Goal: Check status: Check status

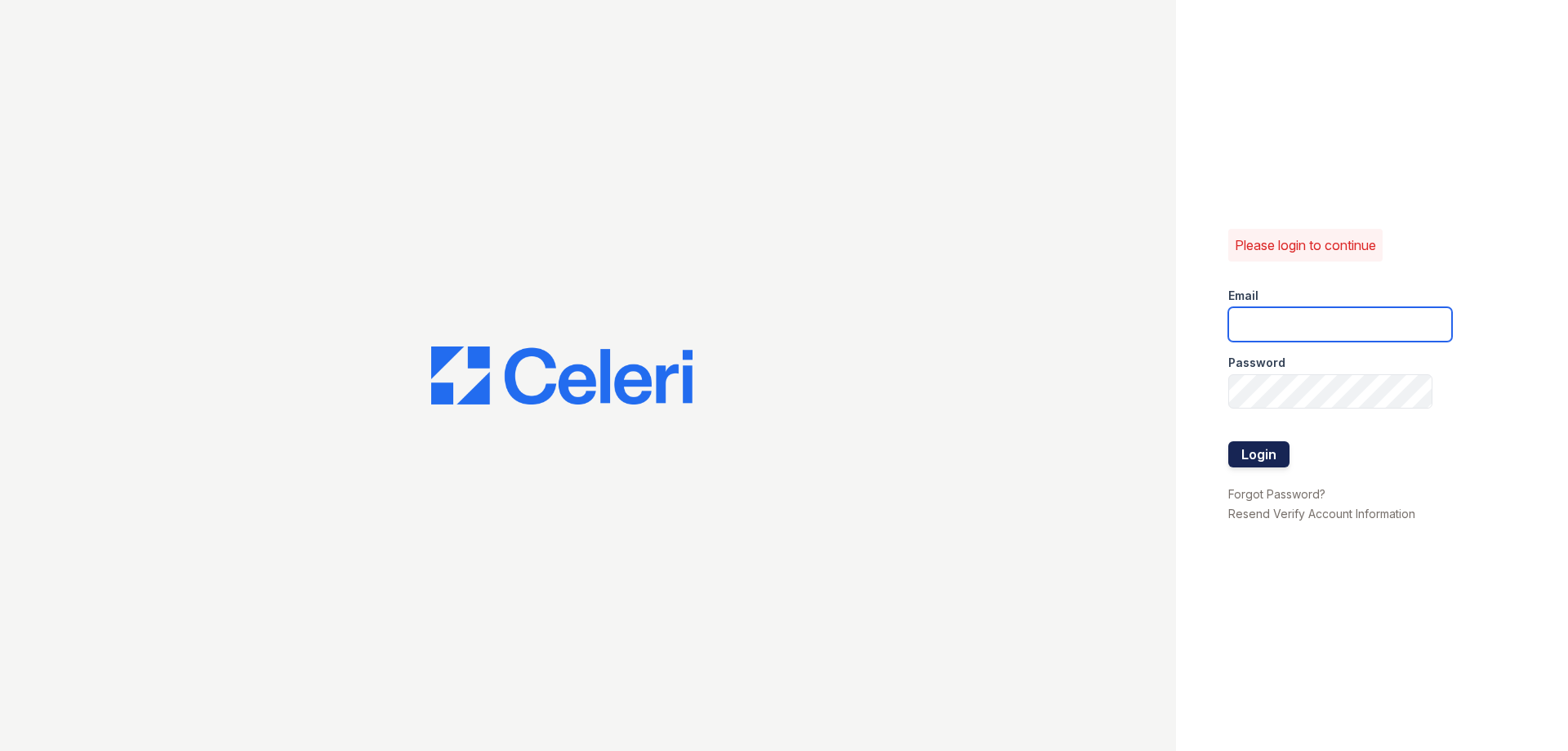
type input "[DOMAIN_NAME][EMAIL_ADDRESS][DOMAIN_NAME]"
click at [1250, 453] on button "Login" at bounding box center [1258, 454] width 61 height 26
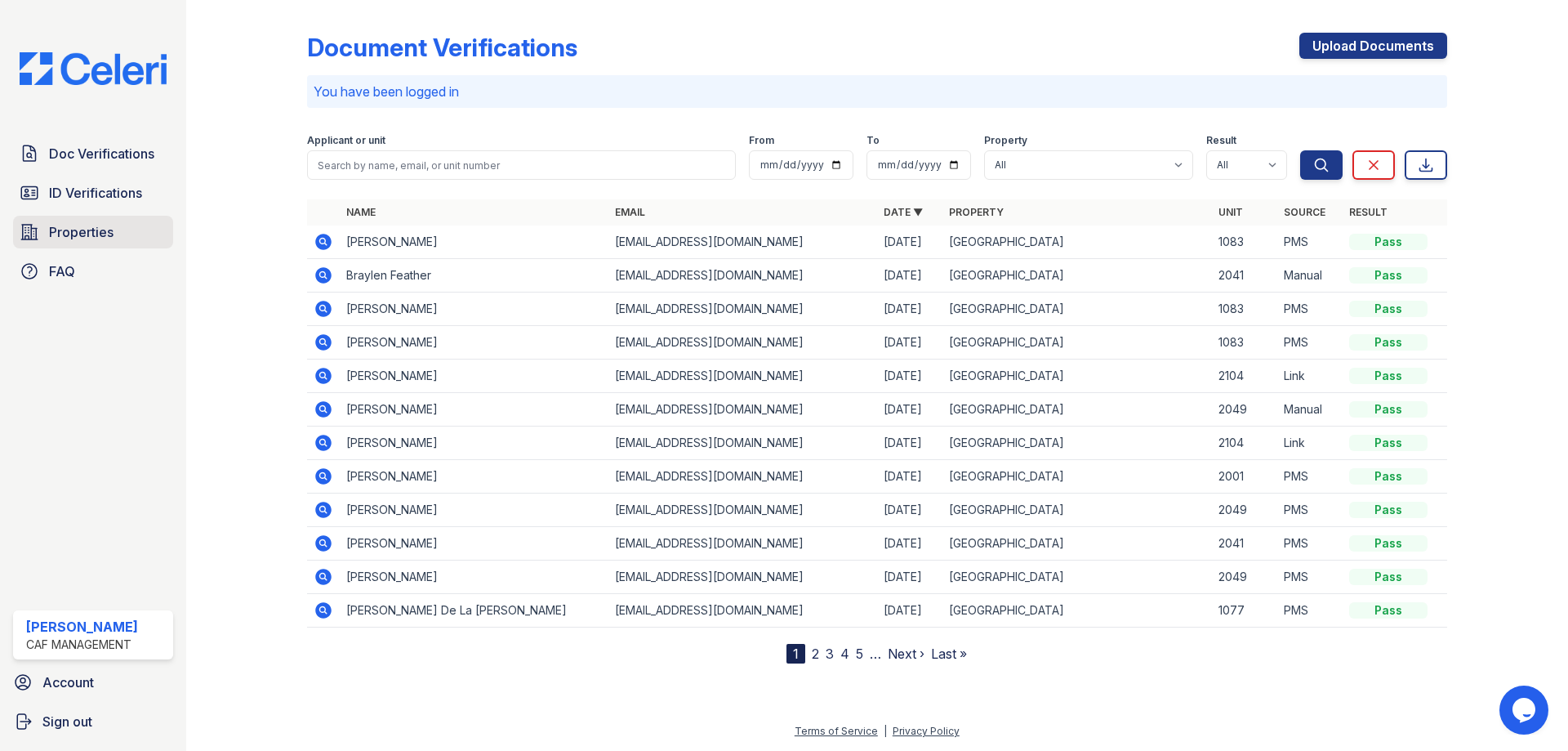
click at [112, 242] on span "Properties" at bounding box center [81, 232] width 65 height 19
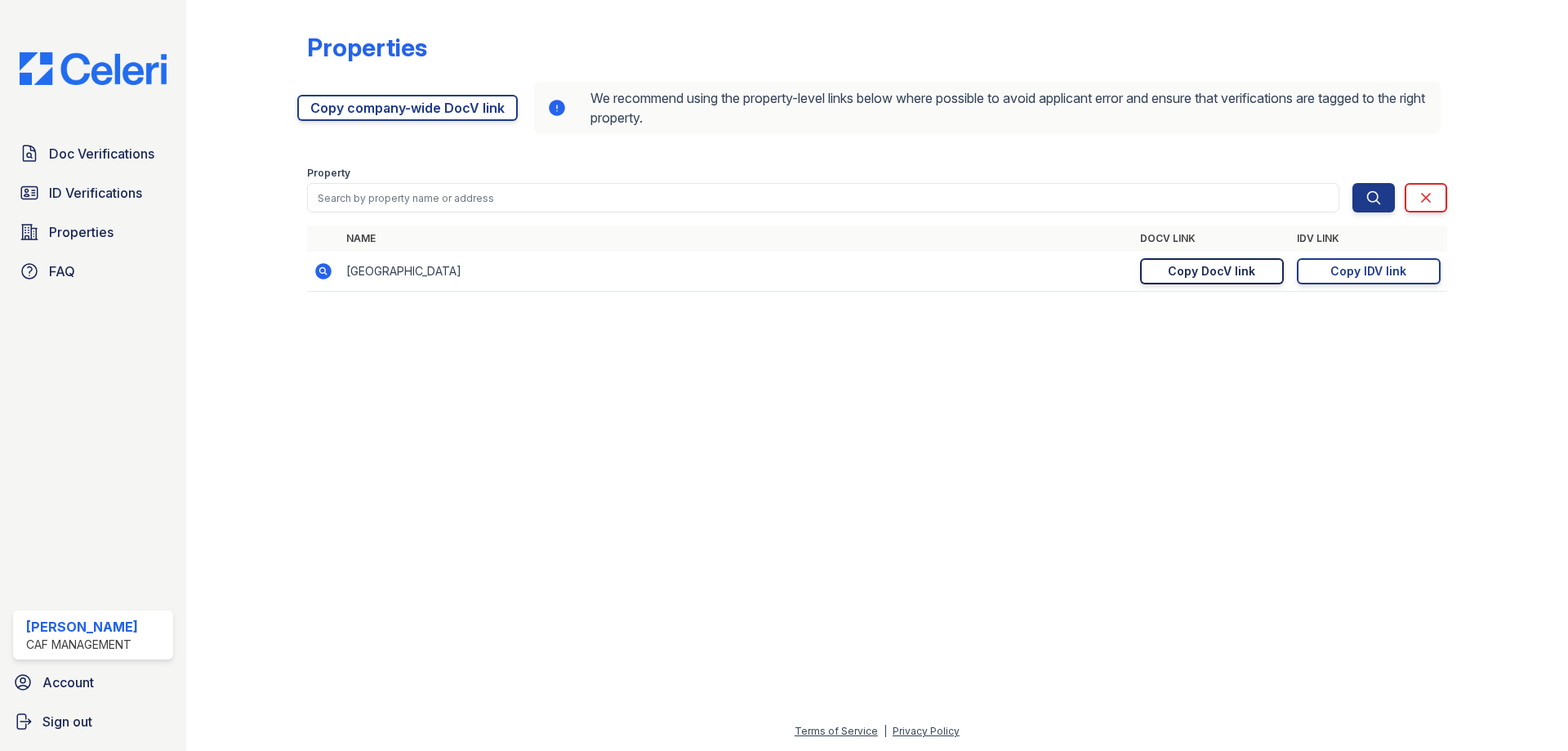
click at [1190, 280] on link "Copy DocV link Copy link" at bounding box center [1212, 271] width 144 height 26
click at [77, 173] on div "Doc Verifications ID Verifications Properties FAQ" at bounding box center [93, 213] width 173 height 151
click at [107, 151] on span "Doc Verifications" at bounding box center [102, 153] width 105 height 19
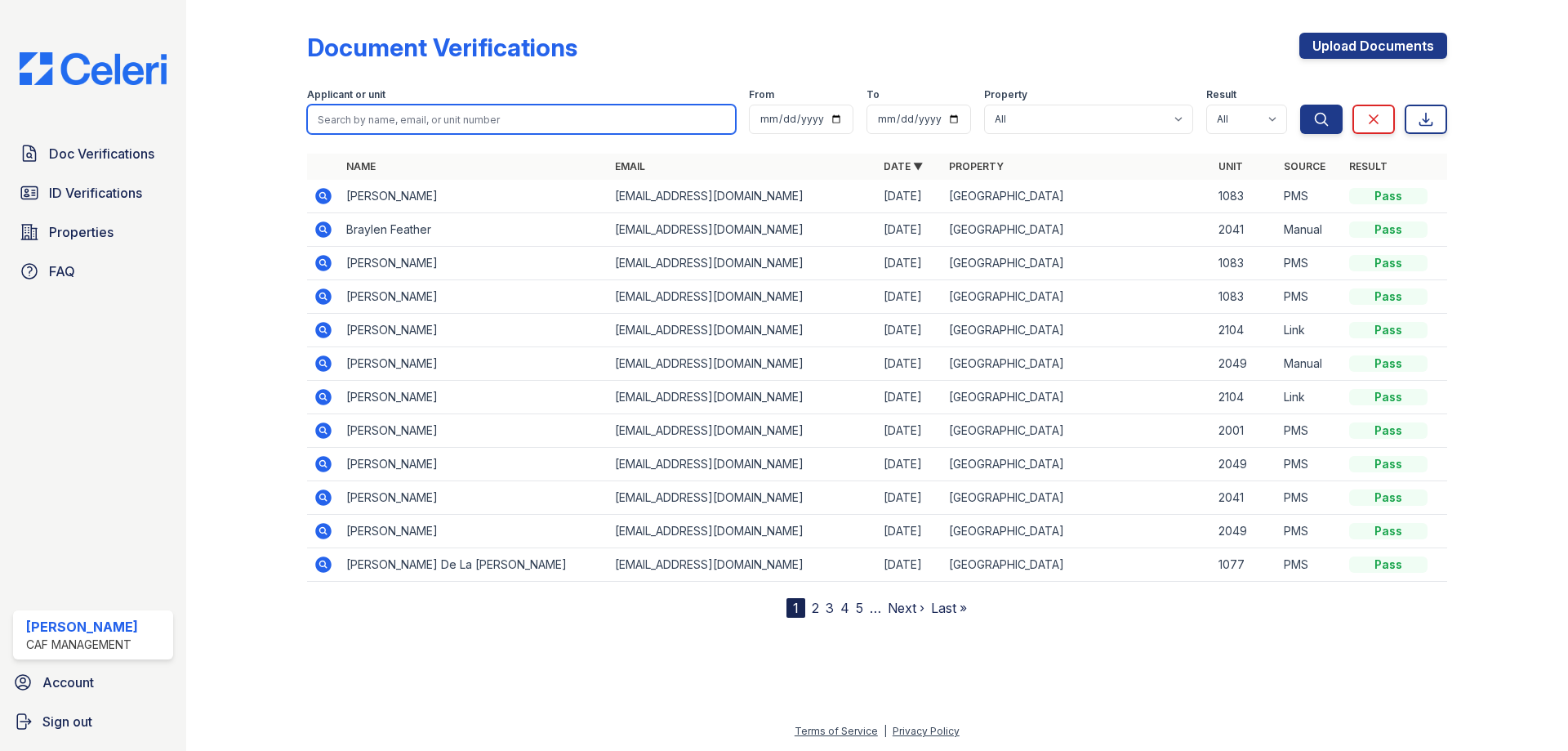
click at [485, 121] on input "search" at bounding box center [522, 119] width 429 height 30
type input "Vayle"
click at [1300, 104] on button "Search" at bounding box center [1321, 119] width 43 height 30
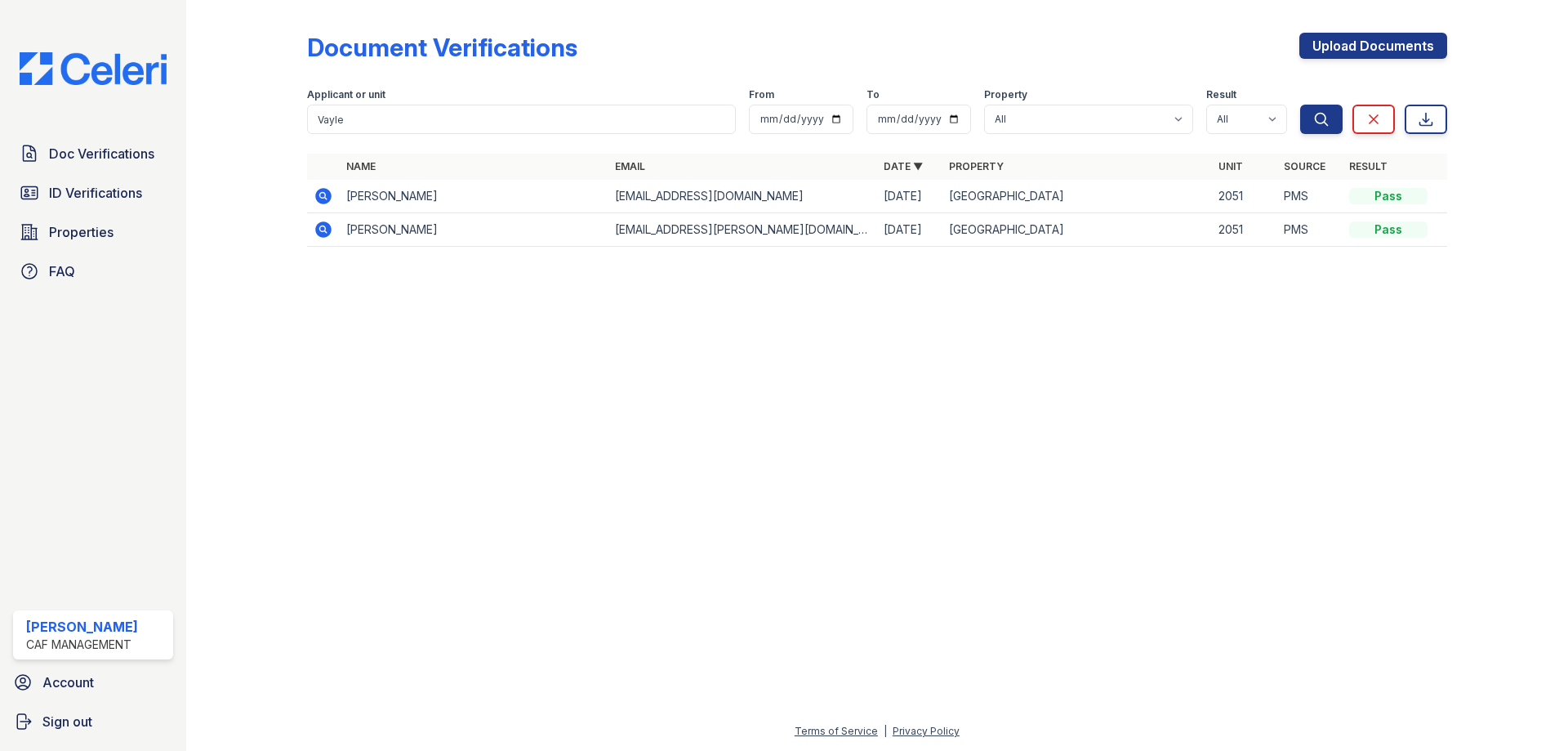
click at [322, 202] on icon at bounding box center [323, 196] width 17 height 17
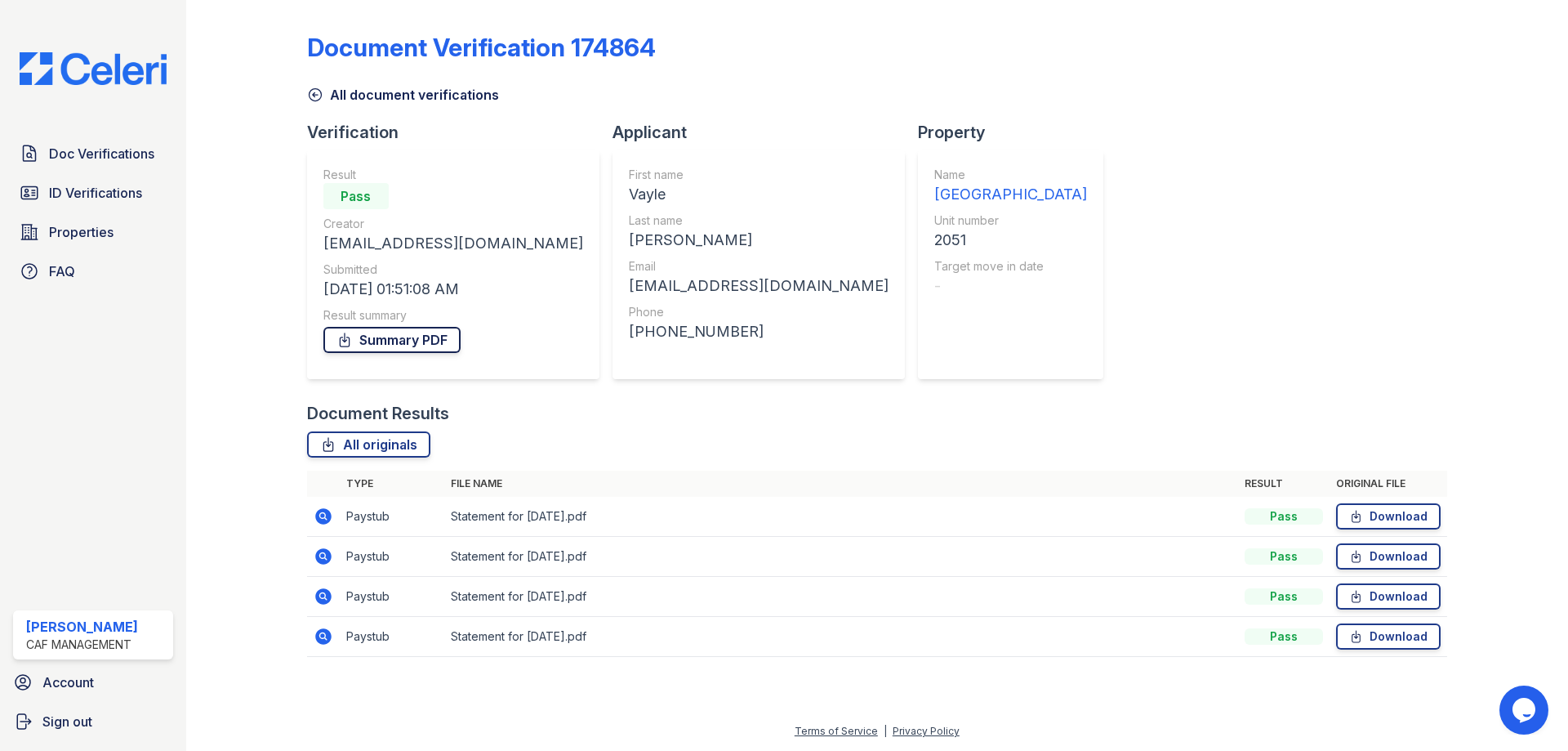
click at [385, 333] on link "Summary PDF" at bounding box center [392, 340] width 137 height 26
click at [92, 150] on span "Doc Verifications" at bounding box center [102, 153] width 105 height 19
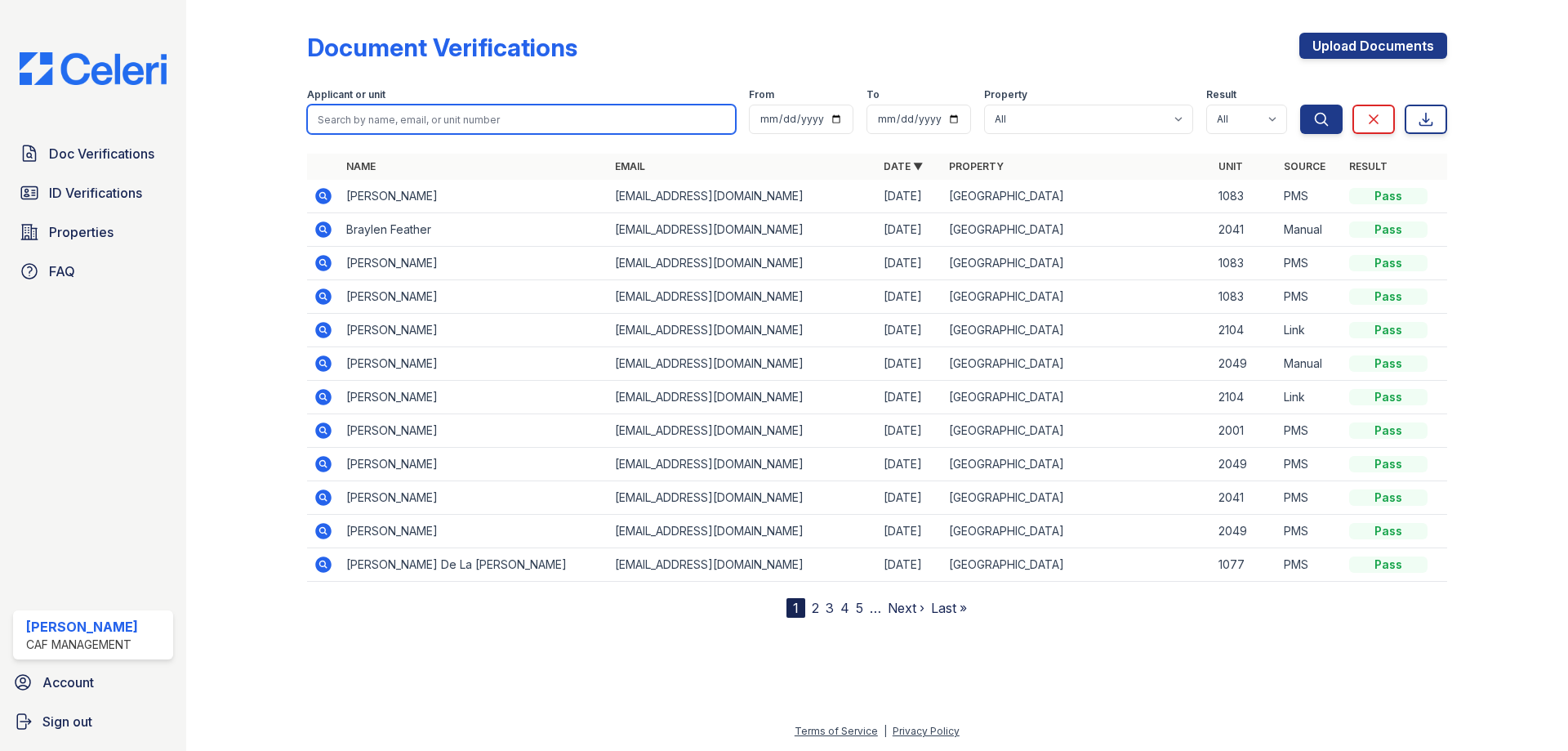
click at [341, 121] on input "search" at bounding box center [522, 119] width 429 height 30
type input "vayle"
click at [1300, 104] on button "Search" at bounding box center [1321, 119] width 43 height 30
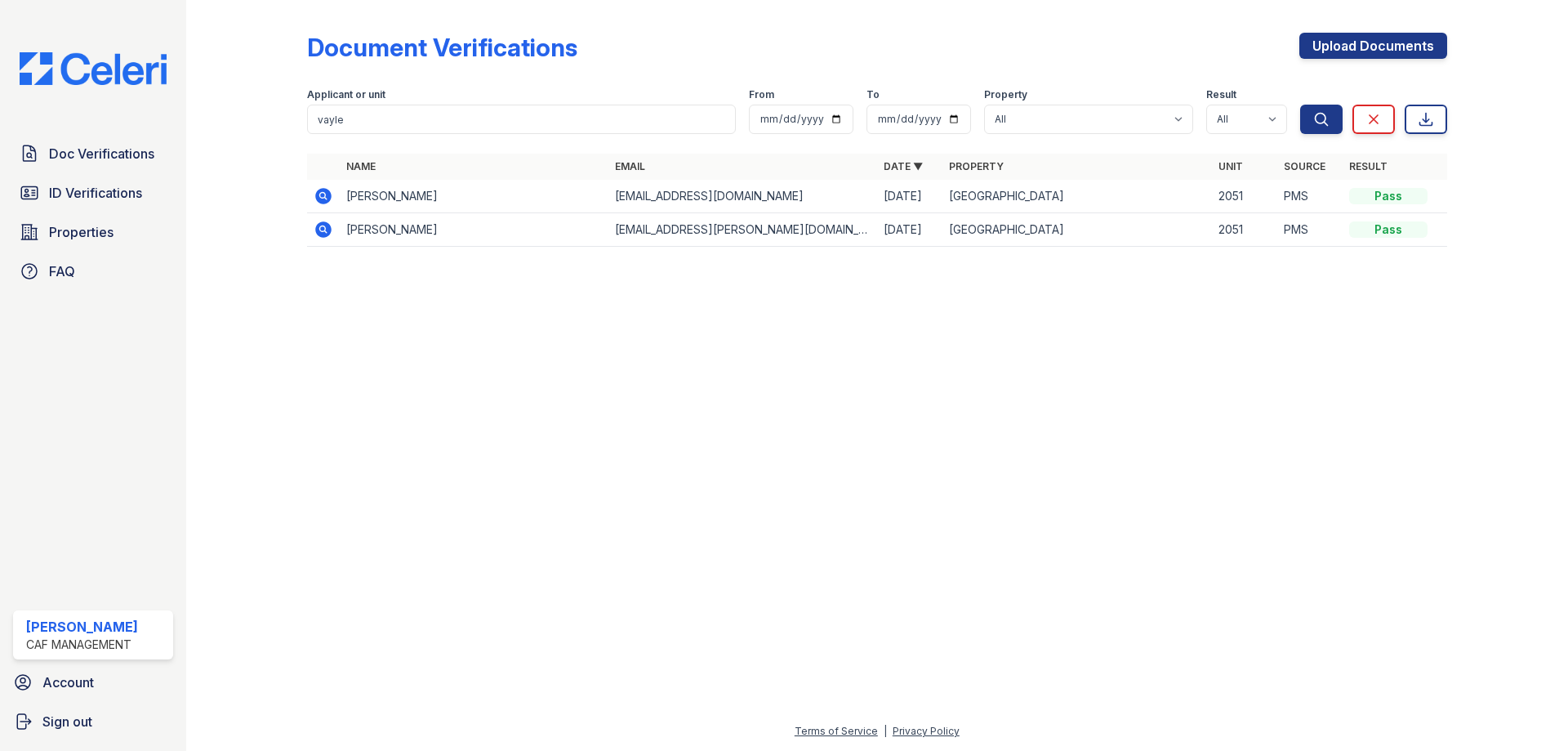
click at [316, 233] on icon at bounding box center [323, 229] width 17 height 17
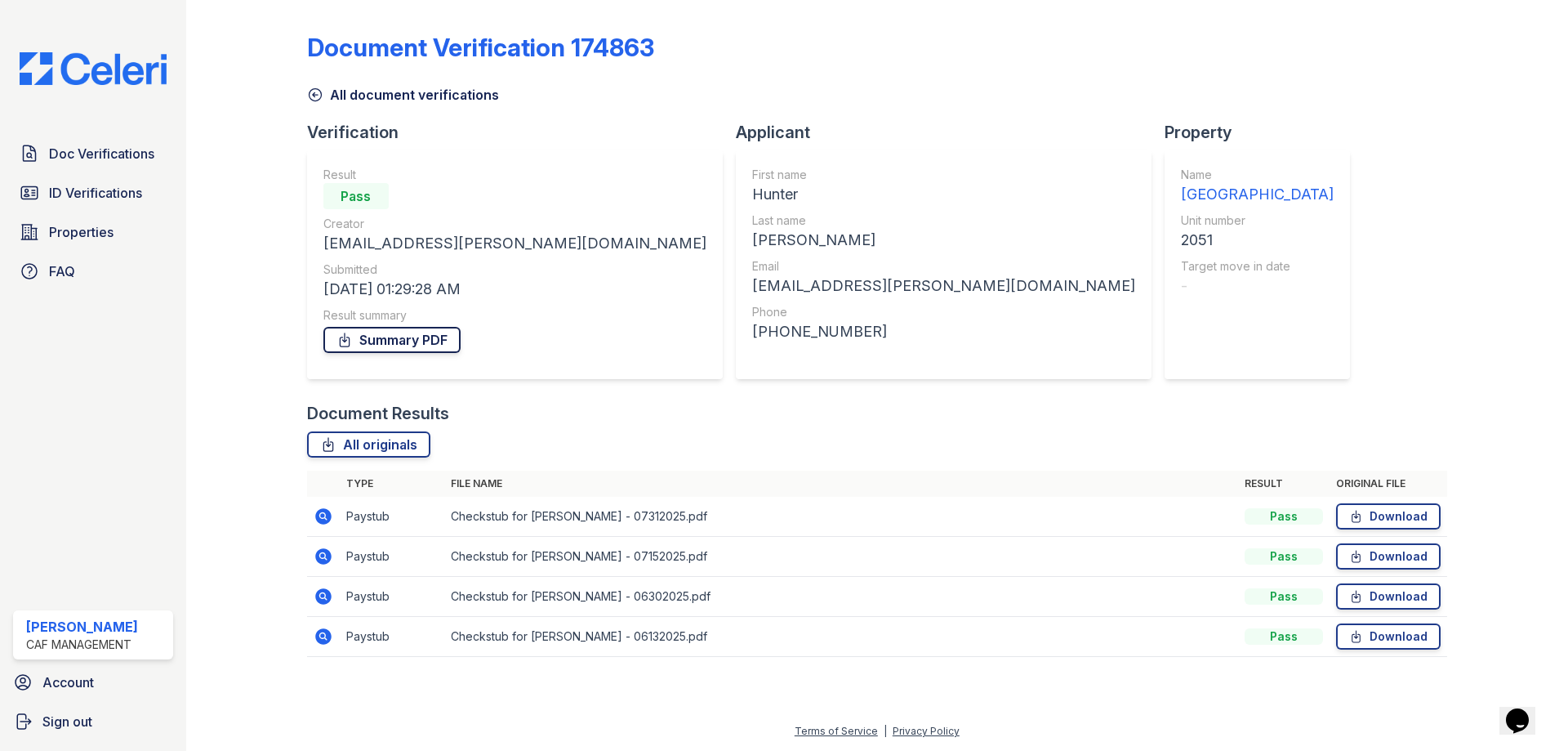
click at [411, 329] on link "Summary PDF" at bounding box center [392, 340] width 137 height 26
click at [96, 203] on link "ID Verifications" at bounding box center [93, 193] width 160 height 32
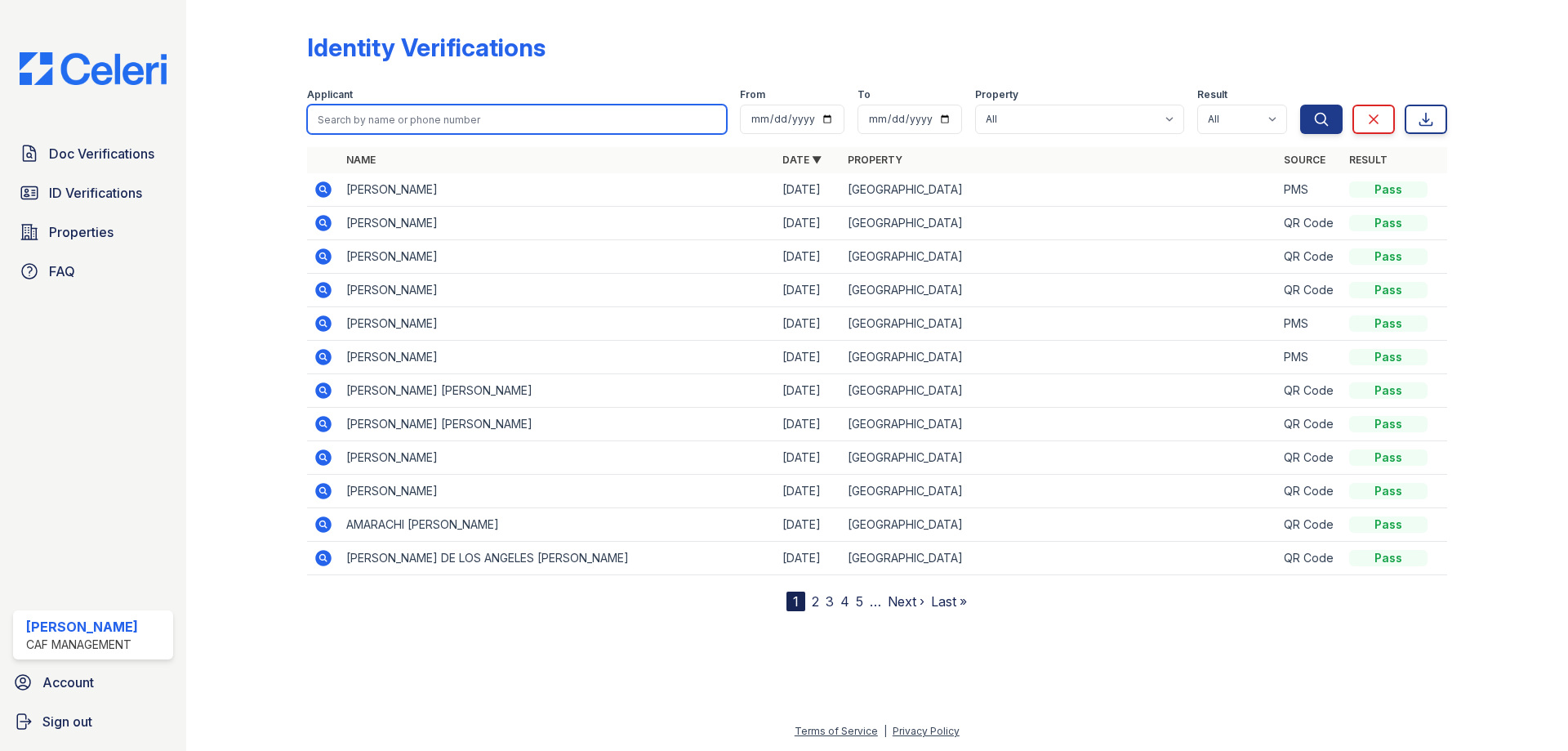
click at [454, 114] on input "search" at bounding box center [517, 119] width 420 height 30
type input "tracy"
click at [1300, 104] on button "Search" at bounding box center [1321, 119] width 43 height 30
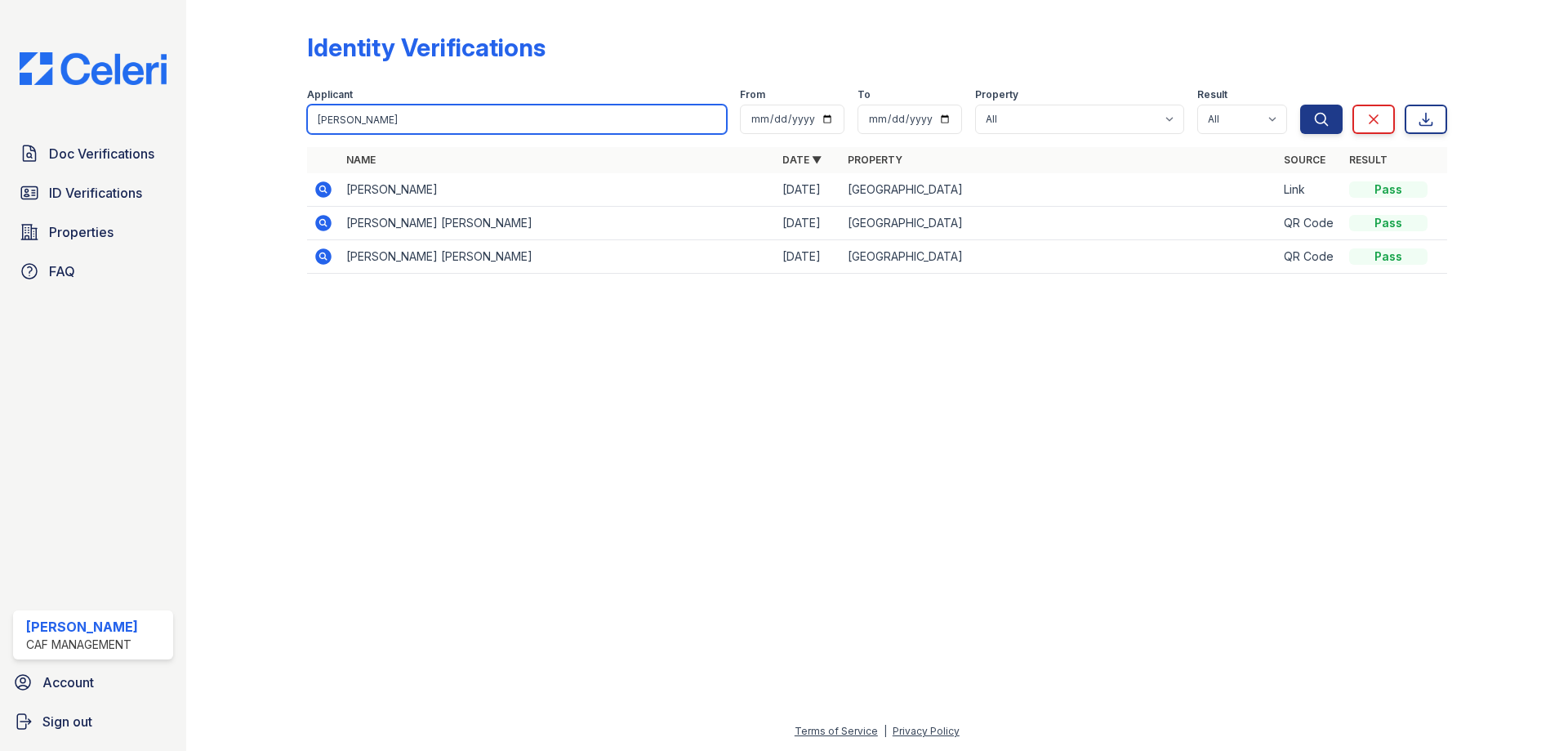
click at [374, 119] on input "tracy" at bounding box center [517, 119] width 420 height 30
click at [310, 375] on div at bounding box center [877, 518] width 1329 height 405
click at [131, 211] on div "Doc Verifications ID Verifications Properties FAQ" at bounding box center [93, 213] width 173 height 151
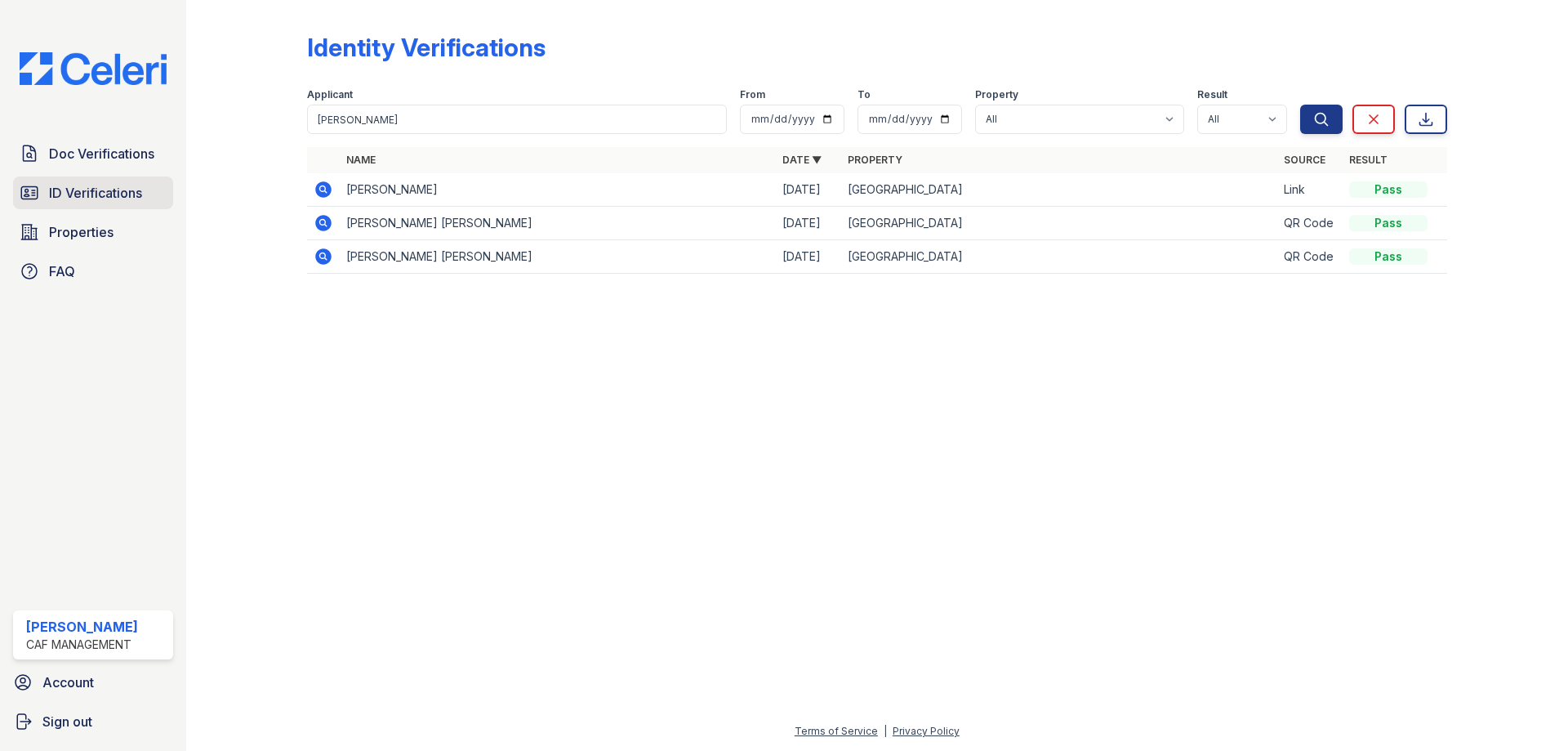
click at [128, 193] on span "ID Verifications" at bounding box center [95, 193] width 93 height 19
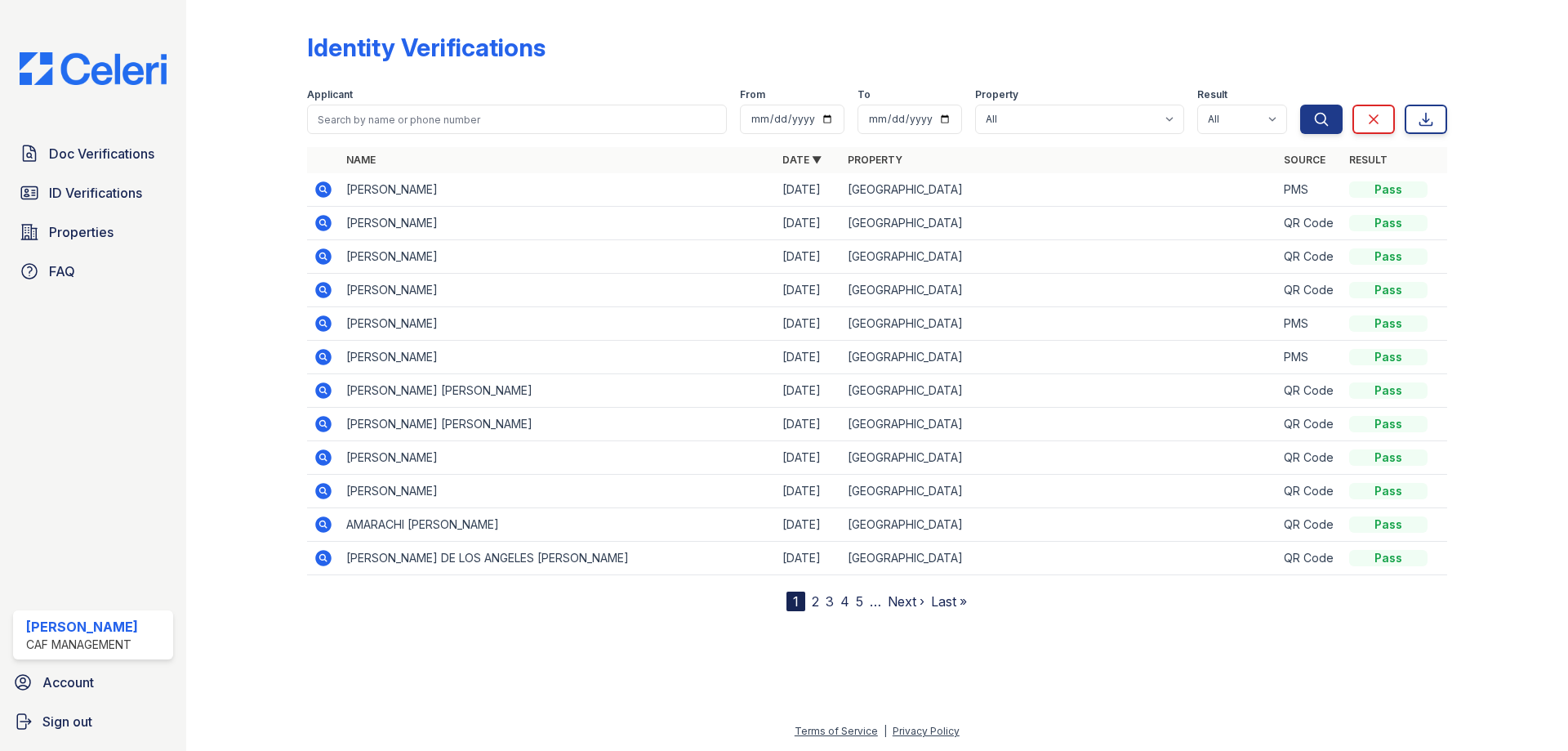
click at [321, 386] on icon at bounding box center [323, 390] width 19 height 19
